Goal: Transaction & Acquisition: Purchase product/service

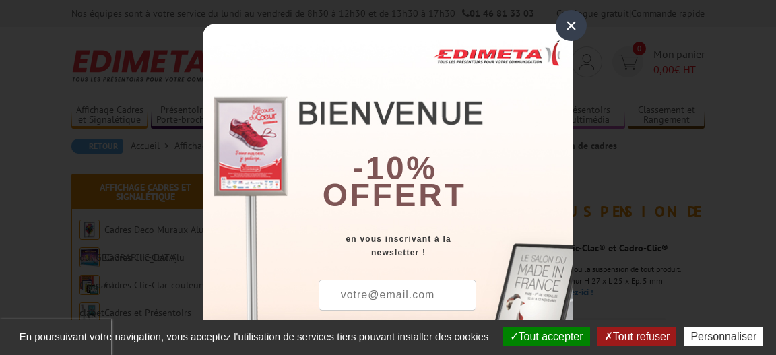
click at [569, 29] on div "×" at bounding box center [571, 25] width 31 height 31
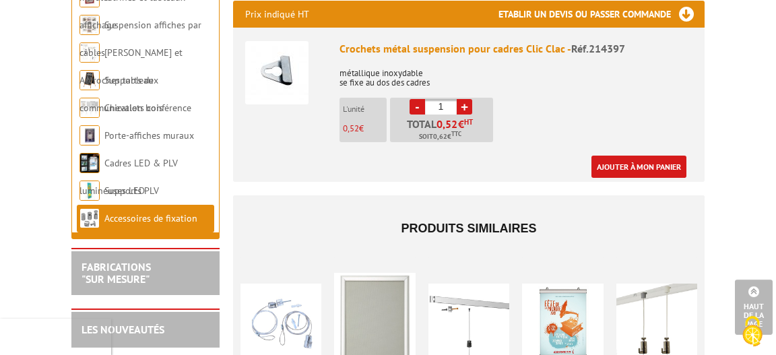
scroll to position [582, 0]
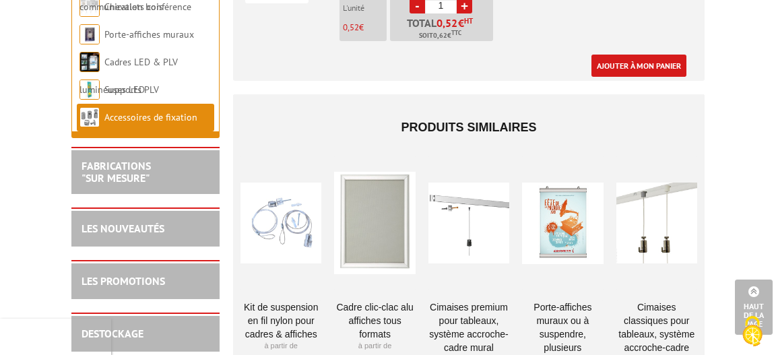
click at [174, 181] on h2 "FABRICATIONS "Sur Mesure"" at bounding box center [145, 172] width 128 height 24
click at [150, 283] on link "LES PROMOTIONS" at bounding box center [123, 280] width 84 height 13
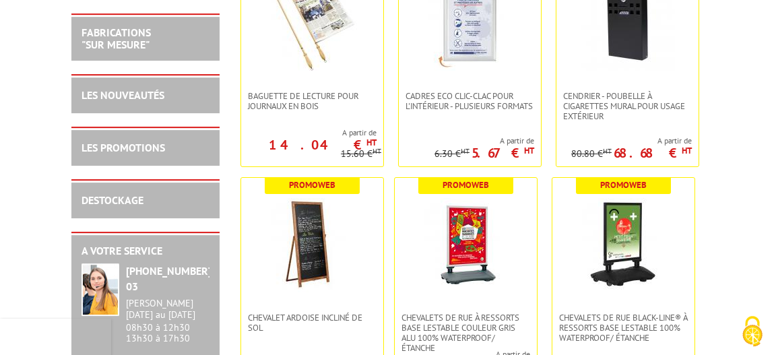
scroll to position [388, 0]
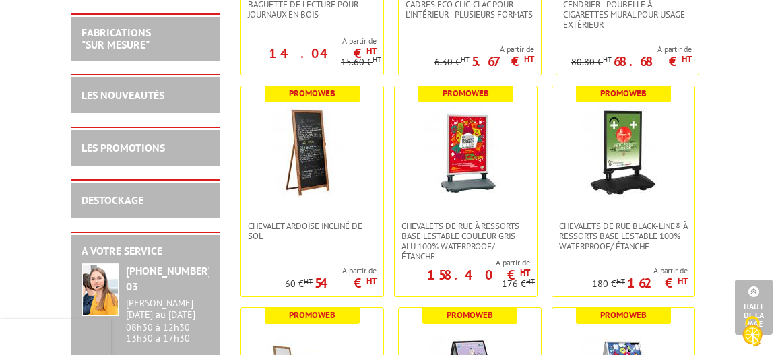
click at [171, 199] on div "DESTOCKAGE" at bounding box center [145, 200] width 128 height 15
click at [174, 201] on div "DESTOCKAGE" at bounding box center [145, 200] width 128 height 15
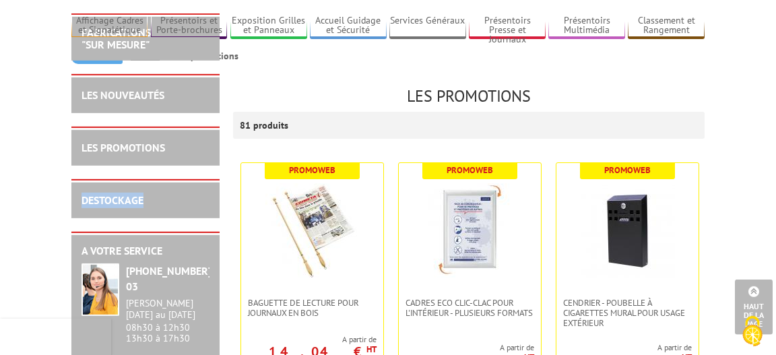
scroll to position [0, 0]
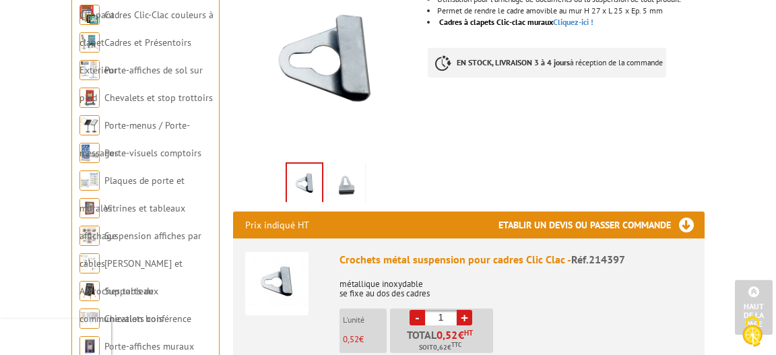
scroll to position [194, 0]
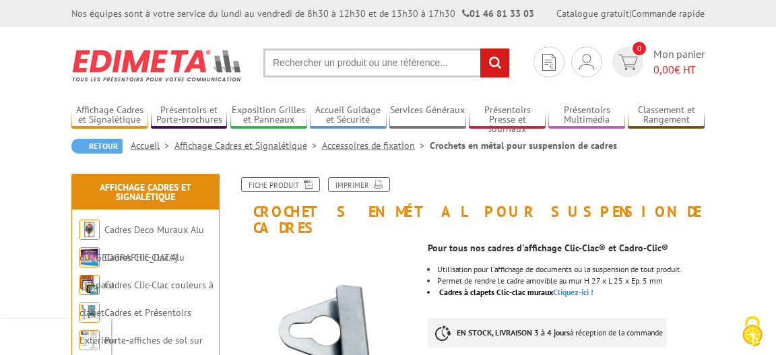
click at [383, 147] on link "Accessoires de fixation" at bounding box center [376, 145] width 108 height 12
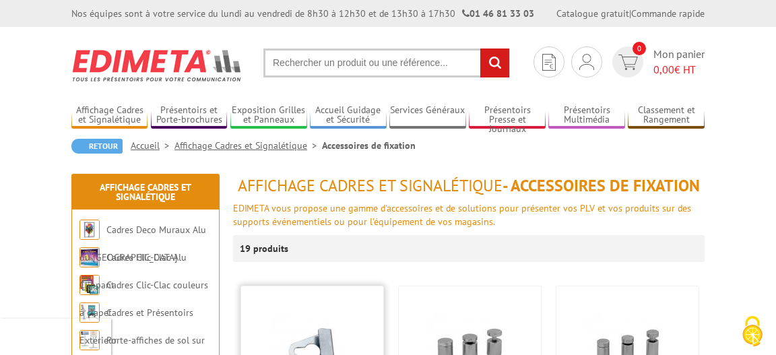
click at [344, 326] on img at bounding box center [312, 353] width 94 height 94
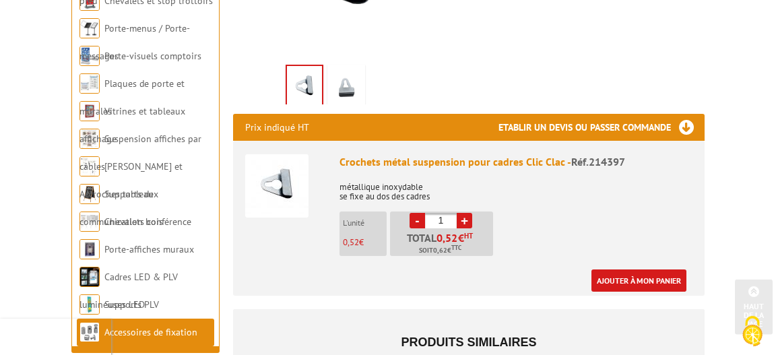
scroll to position [388, 0]
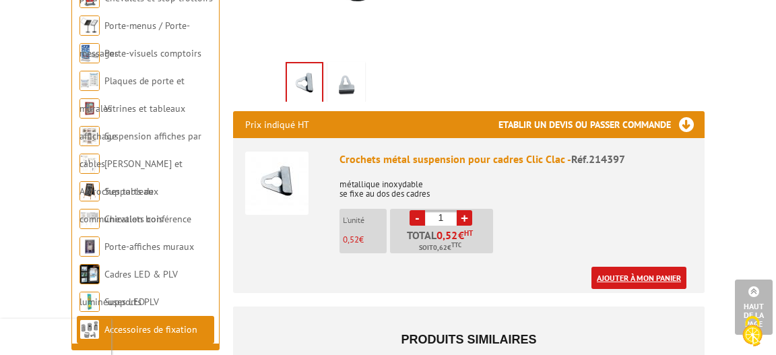
click at [641, 267] on link "Ajouter à mon panier" at bounding box center [638, 278] width 95 height 22
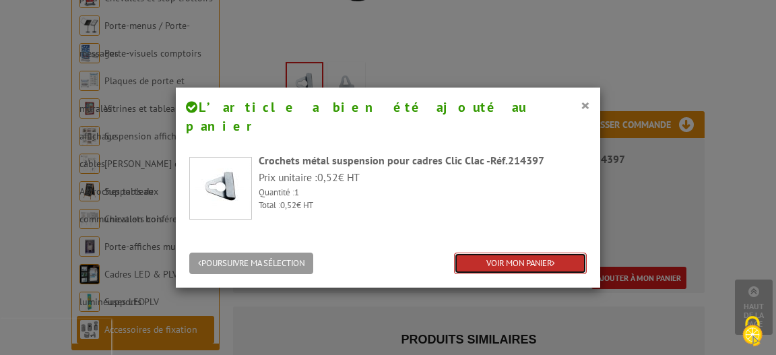
click at [506, 253] on link "VOIR MON PANIER" at bounding box center [520, 264] width 133 height 22
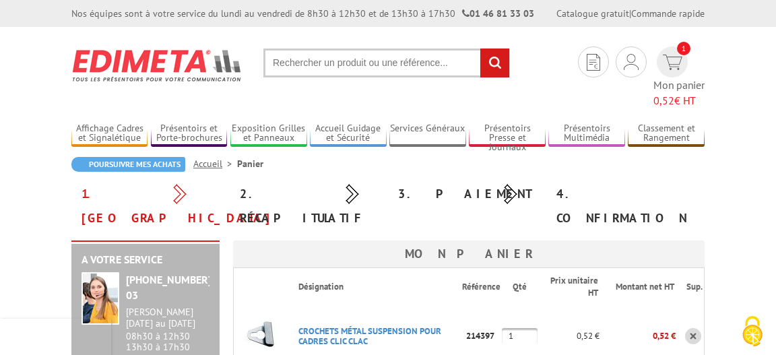
click at [526, 328] on input "1" at bounding box center [520, 336] width 36 height 16
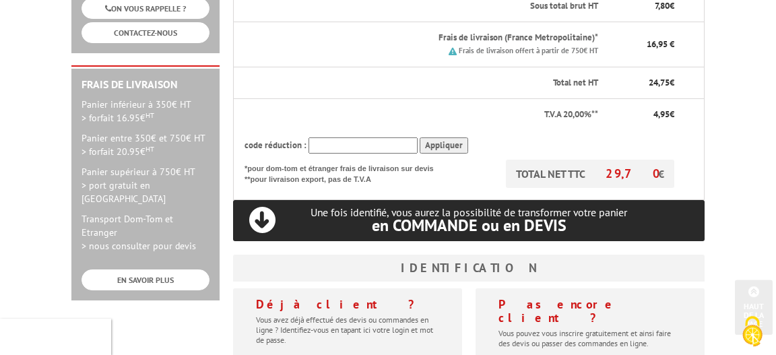
scroll to position [388, 0]
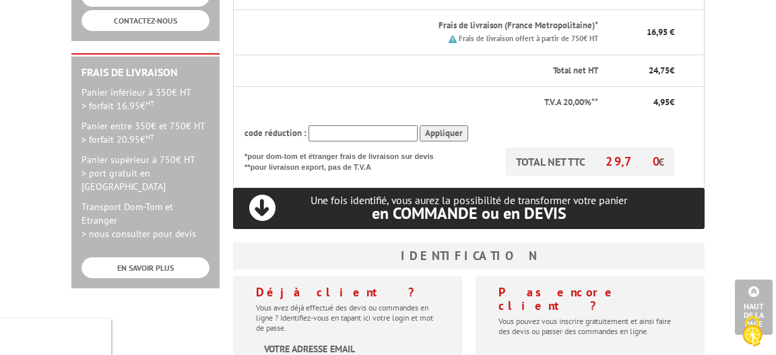
type input "15"
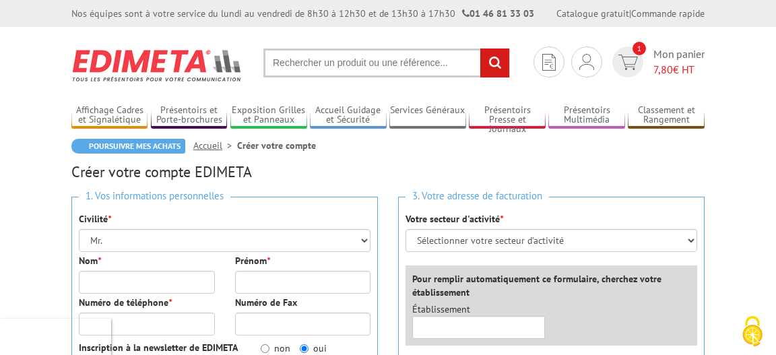
click at [131, 218] on div "Civilité * Mr. Mme. Mlle." at bounding box center [225, 232] width 292 height 40
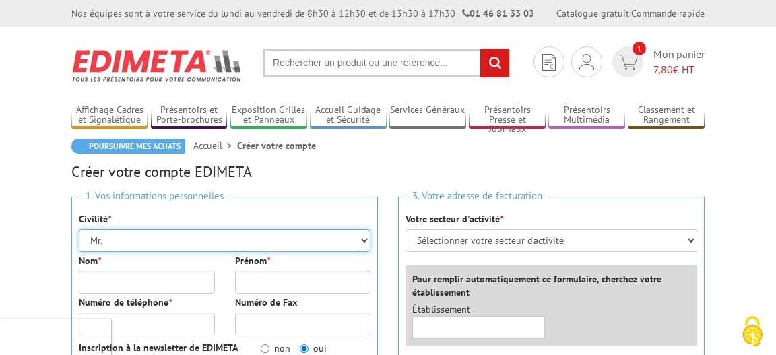
click at [79, 229] on select "Mr. Mme. Mlle." at bounding box center [225, 240] width 292 height 23
click at [364, 241] on select "Mr. Mme. Mlle." at bounding box center [225, 240] width 292 height 23
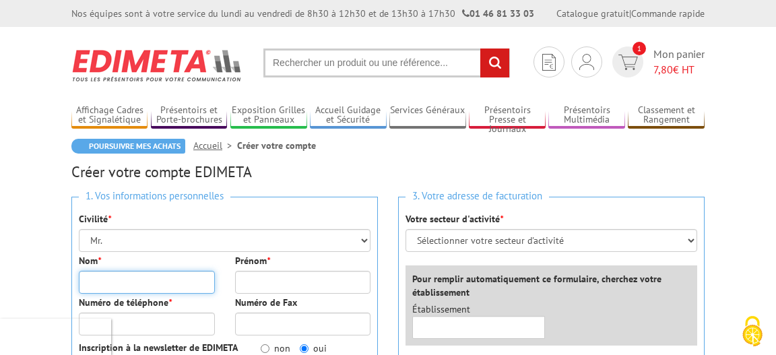
click at [110, 284] on input "Nom *" at bounding box center [147, 282] width 136 height 23
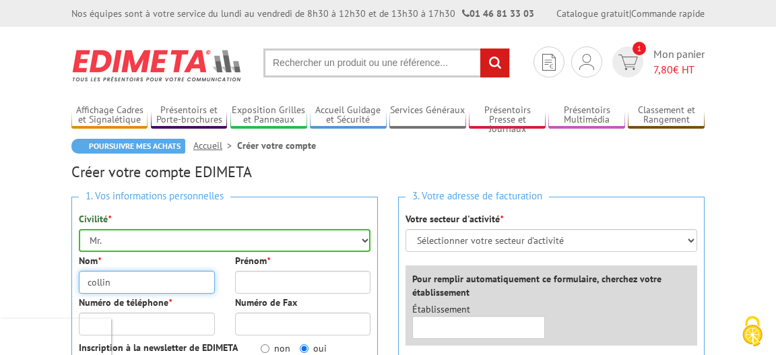
type input "collin"
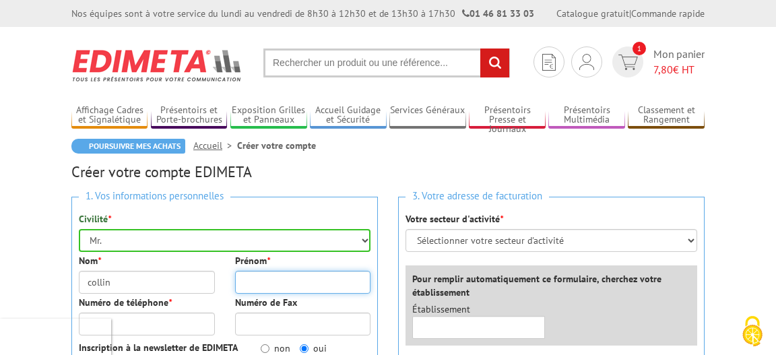
click at [257, 282] on input "Prénom *" at bounding box center [303, 282] width 136 height 23
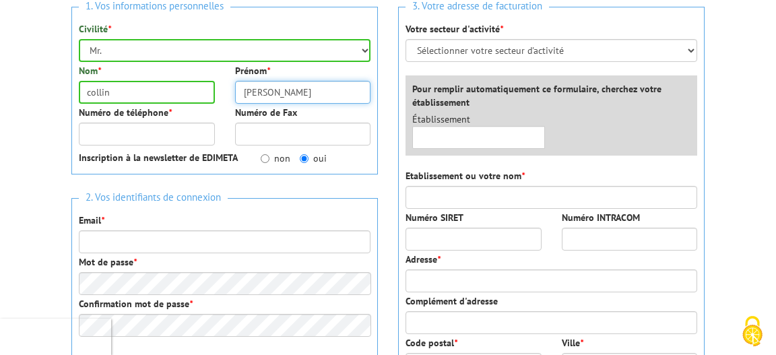
scroll to position [194, 0]
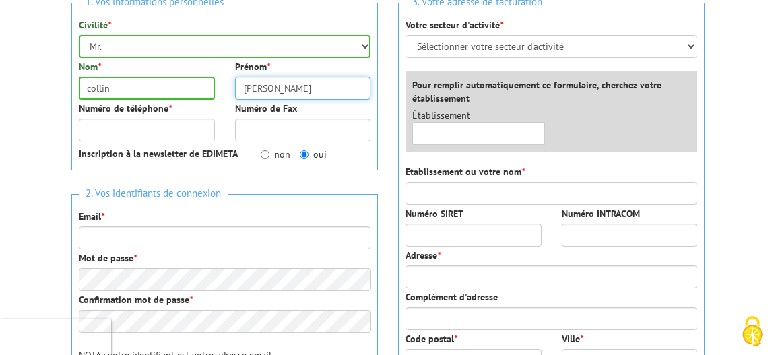
type input "philippe"
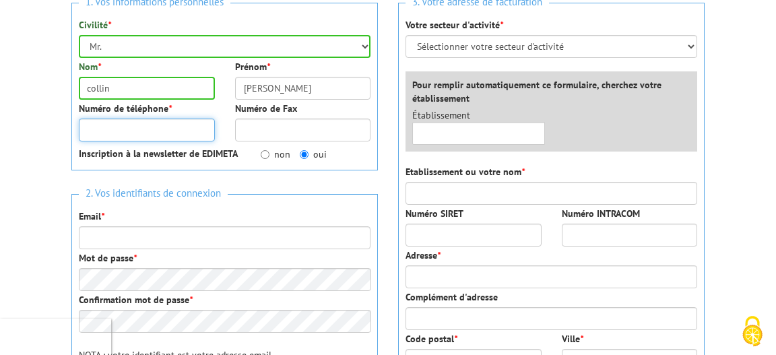
click at [86, 131] on input "Numéro de téléphone *" at bounding box center [147, 130] width 136 height 23
type input ".680961844"
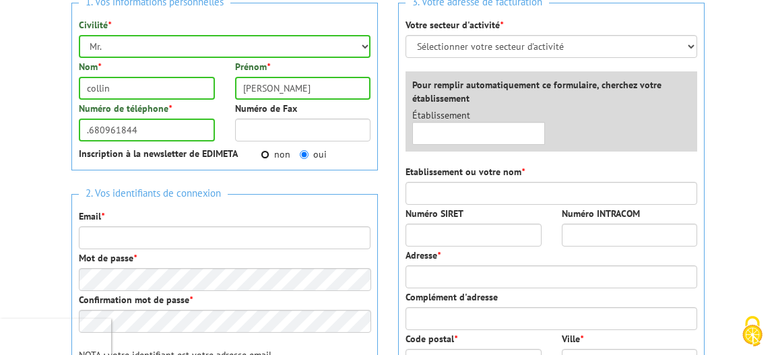
click at [265, 153] on input "non" at bounding box center [265, 154] width 9 height 9
radio input "true"
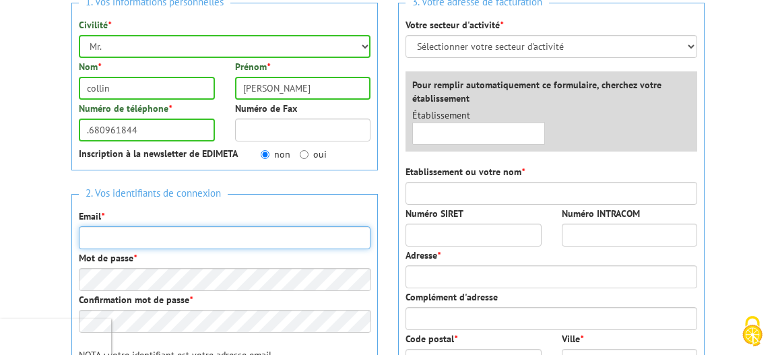
click at [96, 238] on input "Email *" at bounding box center [225, 237] width 292 height 23
type input "philippeacollin@hotmail.fr"
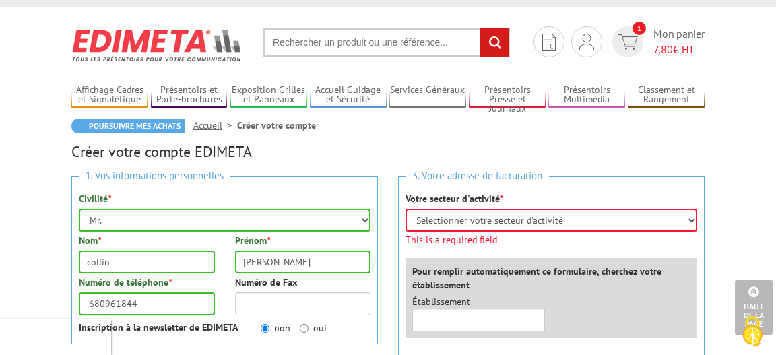
scroll to position [0, 0]
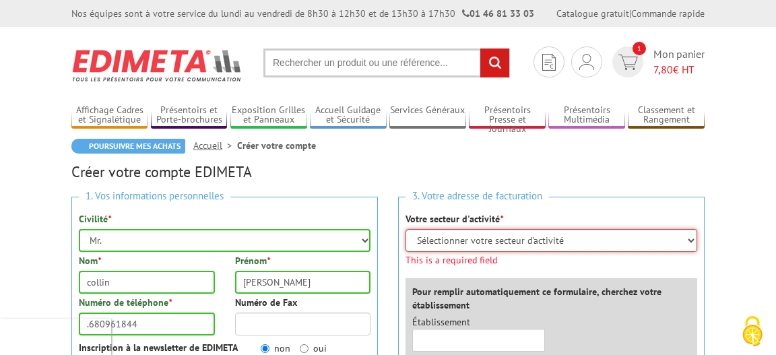
click at [405, 229] on select "Sélectionner votre secteur d'activité Administrations et collectivités Magasins…" at bounding box center [551, 240] width 292 height 23
click at [692, 238] on select "Sélectionner votre secteur d'activité Administrations et collectivités Magasins…" at bounding box center [551, 240] width 292 height 23
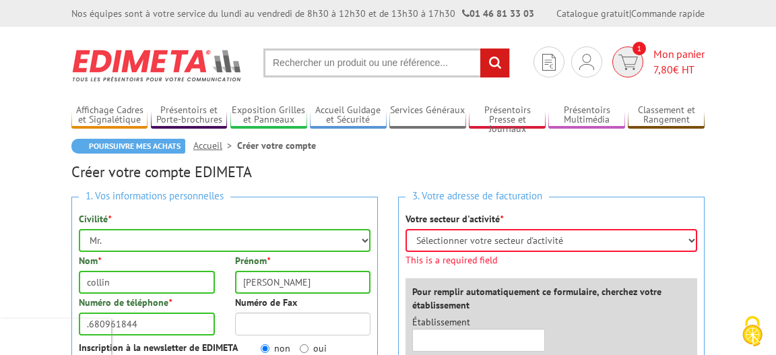
click at [638, 61] on span "1" at bounding box center [627, 61] width 31 height 31
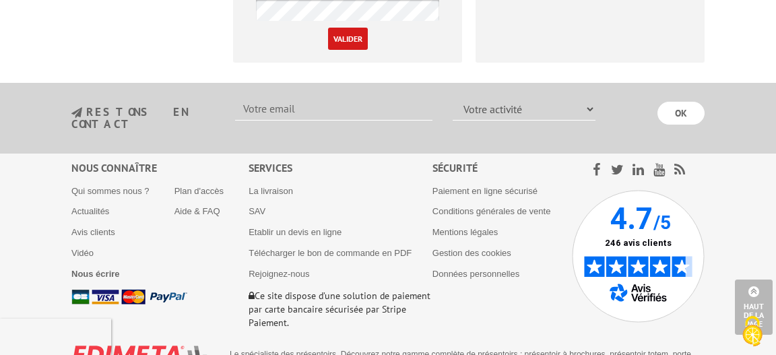
scroll to position [791, 0]
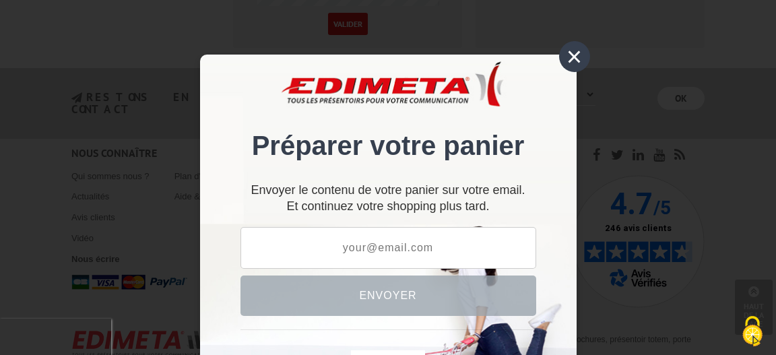
click at [577, 53] on div "×" at bounding box center [574, 56] width 31 height 31
